Goal: Transaction & Acquisition: Subscribe to service/newsletter

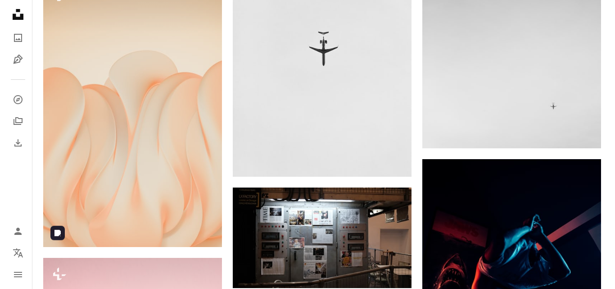
scroll to position [10591, 0]
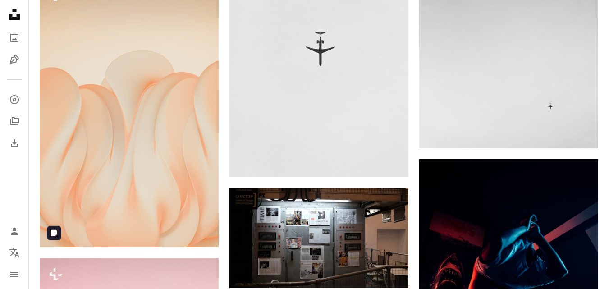
click at [189, 230] on button "A lock Download" at bounding box center [184, 230] width 50 height 14
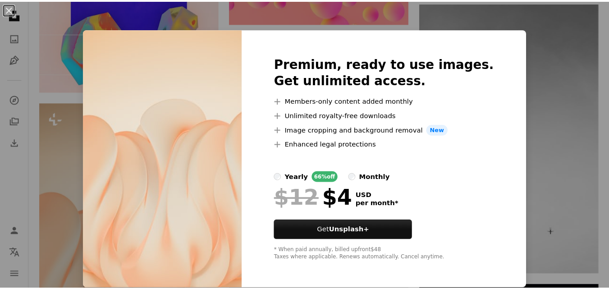
scroll to position [0, 0]
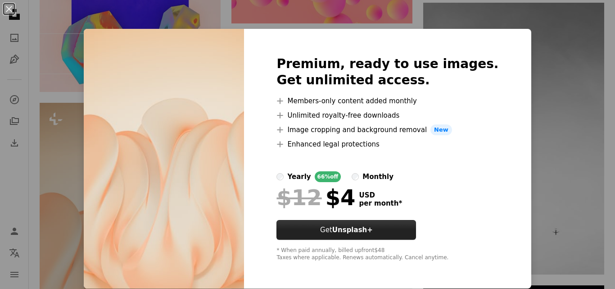
click at [350, 223] on button "Get Unsplash+" at bounding box center [347, 230] width 140 height 20
click at [351, 231] on strong "Unsplash+" at bounding box center [353, 230] width 41 height 8
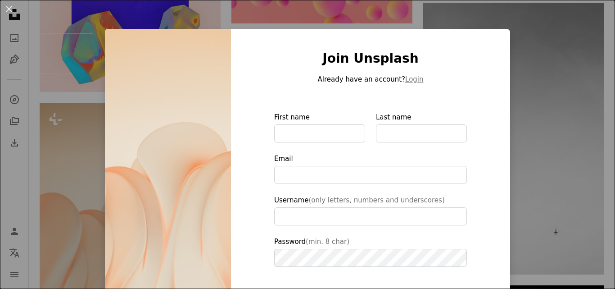
click at [538, 51] on div "An X shape Join Unsplash Already have an account? Login First name Last name Em…" at bounding box center [307, 144] width 615 height 289
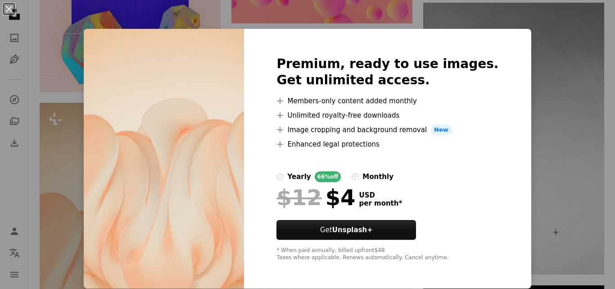
click at [564, 37] on div "An X shape Premium, ready to use images. Get unlimited access. A plus sign Memb…" at bounding box center [307, 144] width 615 height 289
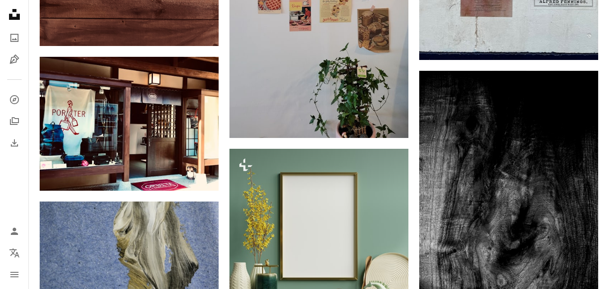
scroll to position [11474, 0]
